Goal: Task Accomplishment & Management: Use online tool/utility

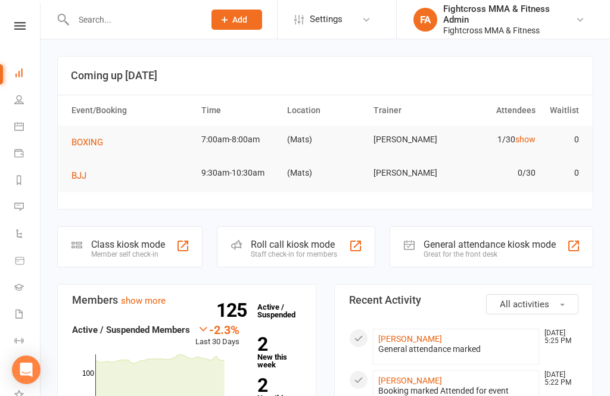
click at [489, 248] on div "General attendance kiosk mode" at bounding box center [489, 244] width 132 height 11
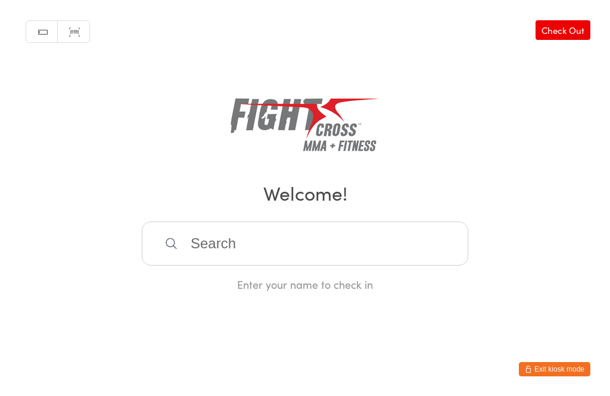
click at [221, 245] on input "search" at bounding box center [305, 243] width 326 height 44
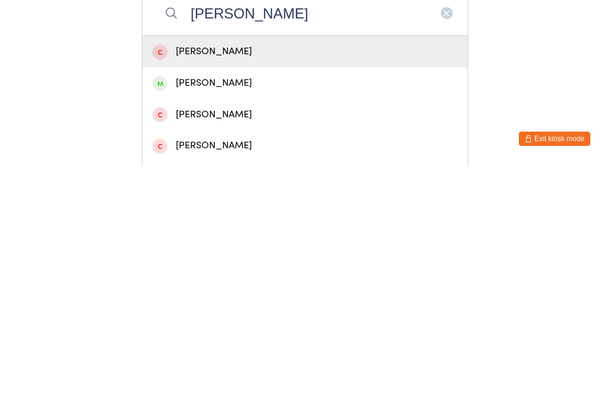
type input "[PERSON_NAME]"
click at [182, 305] on div "[PERSON_NAME]" at bounding box center [304, 313] width 305 height 16
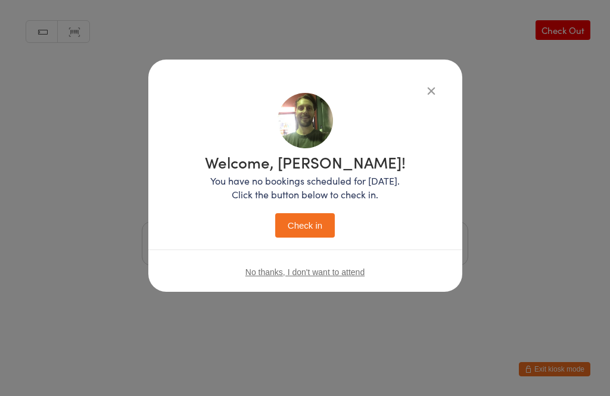
click at [306, 221] on button "Check in" at bounding box center [305, 225] width 60 height 24
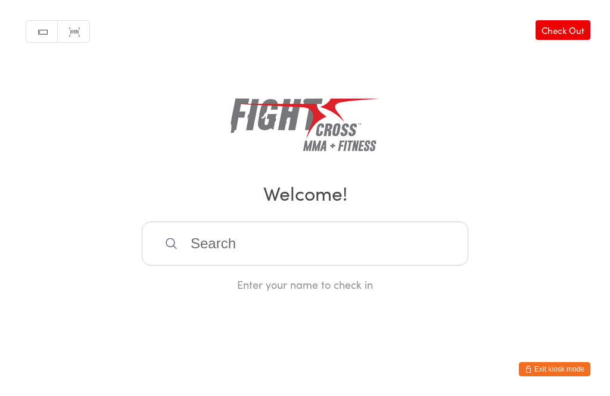
click at [214, 260] on input "search" at bounding box center [305, 243] width 326 height 44
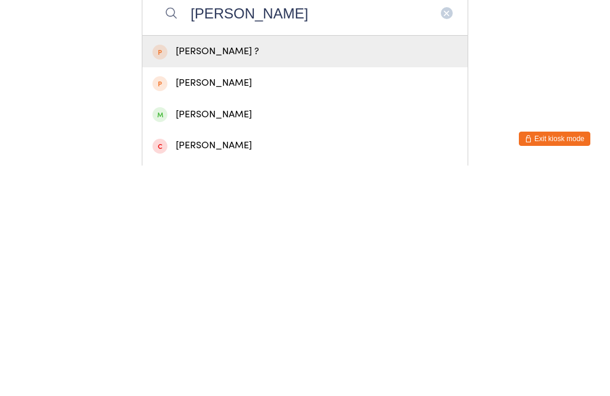
type input "[PERSON_NAME]"
click at [182, 337] on div "[PERSON_NAME]" at bounding box center [304, 345] width 305 height 16
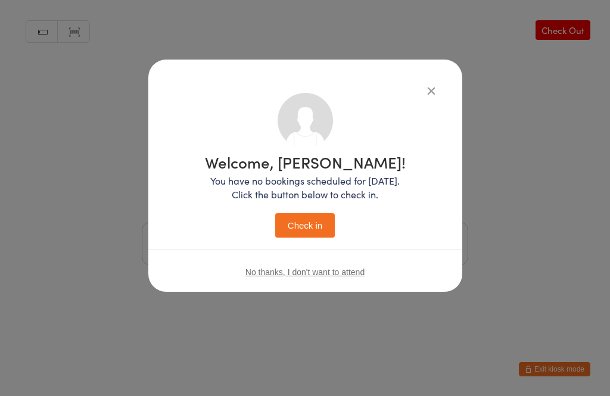
click at [299, 178] on p "You have no bookings scheduled for [DATE]. Click the button below to check in." at bounding box center [305, 187] width 201 height 27
click at [280, 222] on button "Check in" at bounding box center [305, 225] width 60 height 24
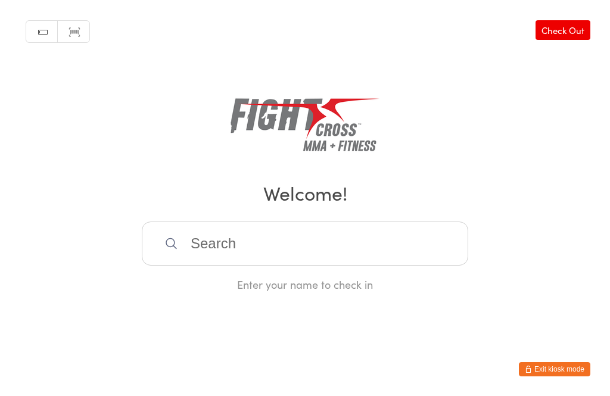
click at [300, 219] on div "Manual search Scanner input Check Out Welcome! Enter your name to check in" at bounding box center [305, 146] width 610 height 292
click at [320, 245] on input "search" at bounding box center [305, 243] width 326 height 44
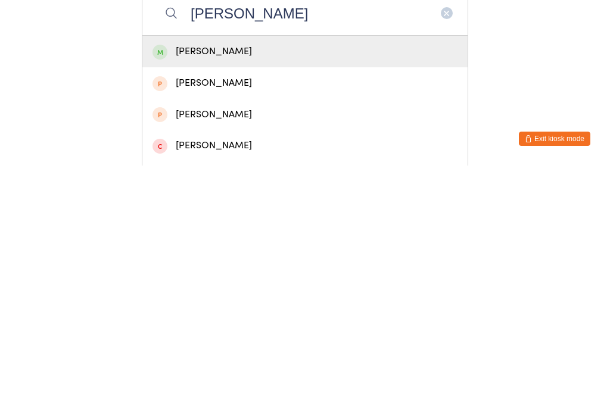
type input "[PERSON_NAME]"
click at [255, 274] on div "[PERSON_NAME]" at bounding box center [304, 282] width 305 height 16
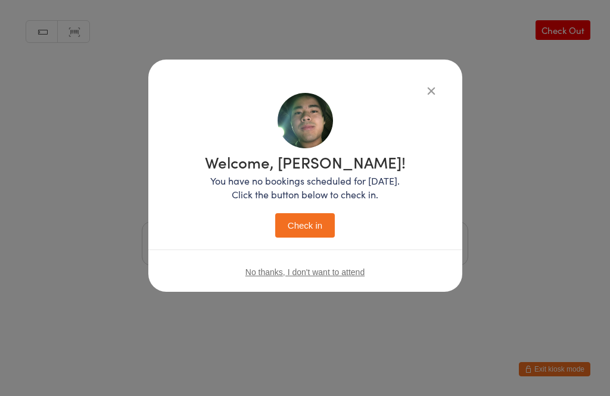
click at [318, 223] on button "Check in" at bounding box center [305, 225] width 60 height 24
